Goal: Book appointment/travel/reservation

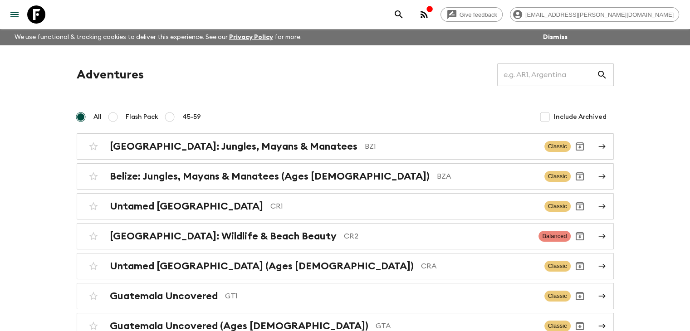
click at [229, 235] on h2 "[GEOGRAPHIC_DATA]: Wildlife & Beach Beauty" at bounding box center [223, 236] width 227 height 12
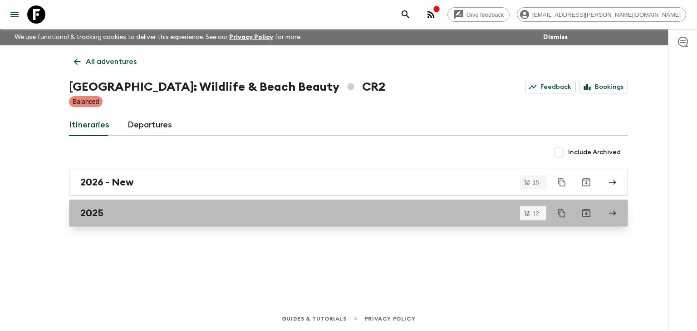
click at [126, 217] on div "2025" at bounding box center [339, 213] width 519 height 12
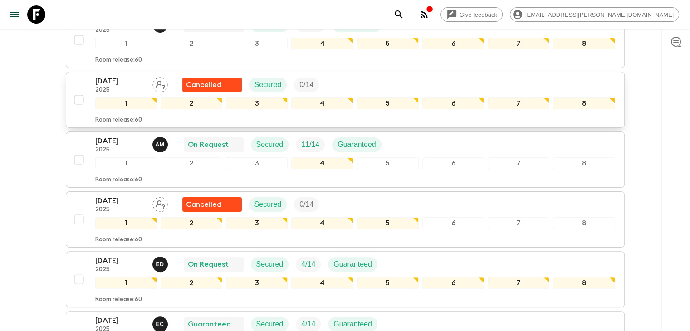
scroll to position [272, 0]
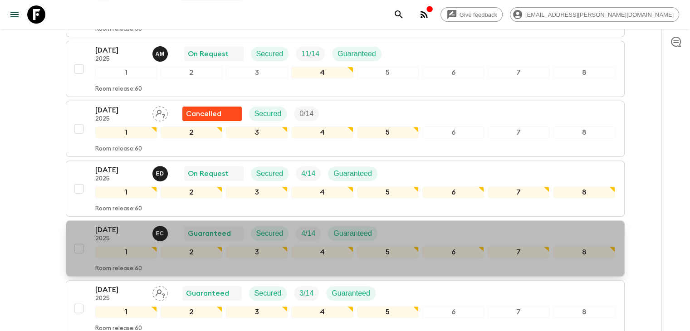
click at [105, 227] on p "28 Nov 2025" at bounding box center [120, 229] width 50 height 11
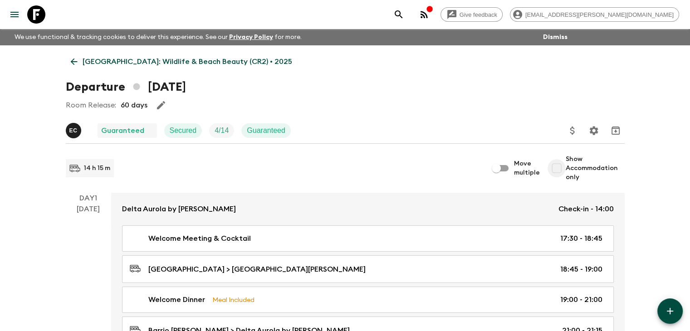
click at [557, 169] on input "Show Accommodation only" at bounding box center [556, 168] width 18 height 18
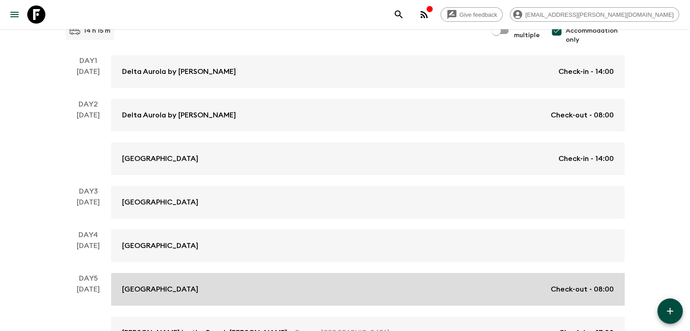
scroll to position [109, 0]
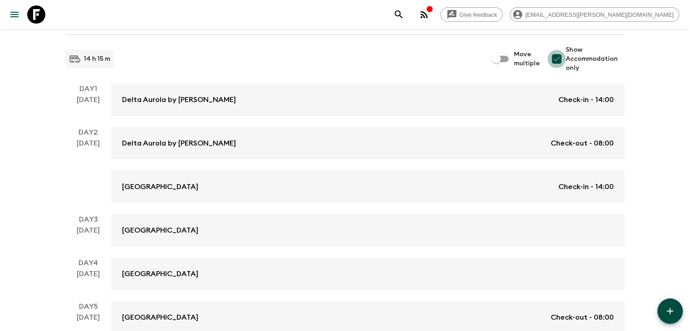
click at [555, 59] on input "Show Accommodation only" at bounding box center [556, 59] width 18 height 18
checkbox input "false"
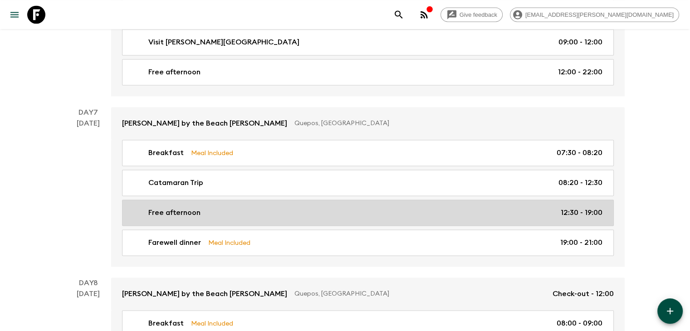
scroll to position [1399, 0]
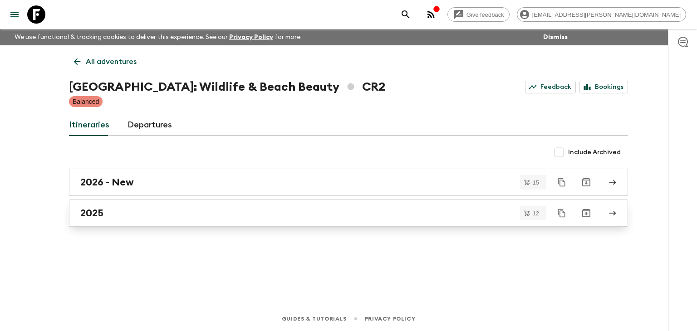
click at [94, 216] on h2 "2025" at bounding box center [91, 213] width 23 height 12
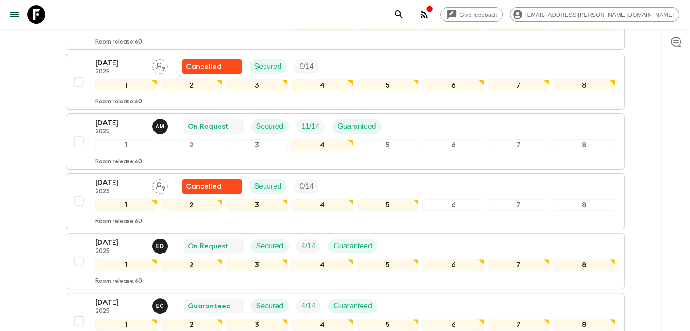
scroll to position [218, 0]
